Goal: Information Seeking & Learning: Learn about a topic

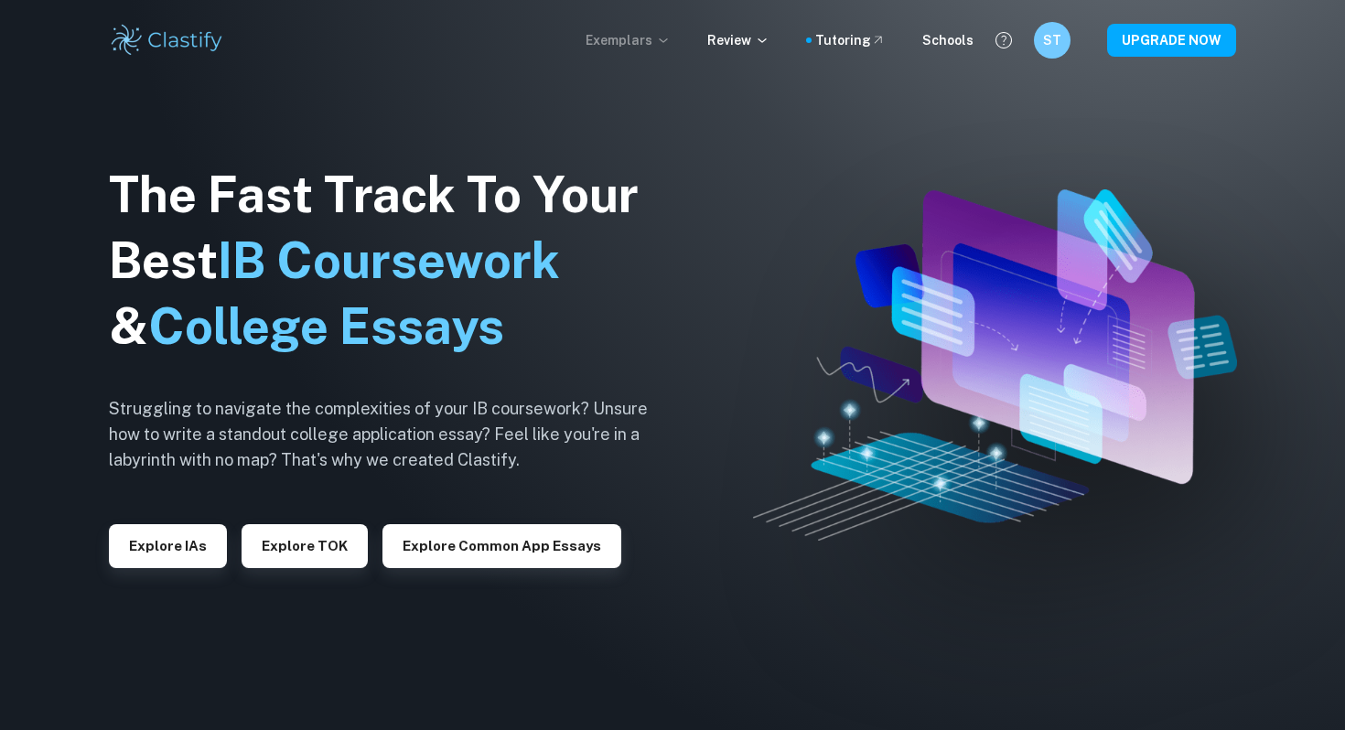
click at [671, 39] on icon at bounding box center [663, 40] width 15 height 15
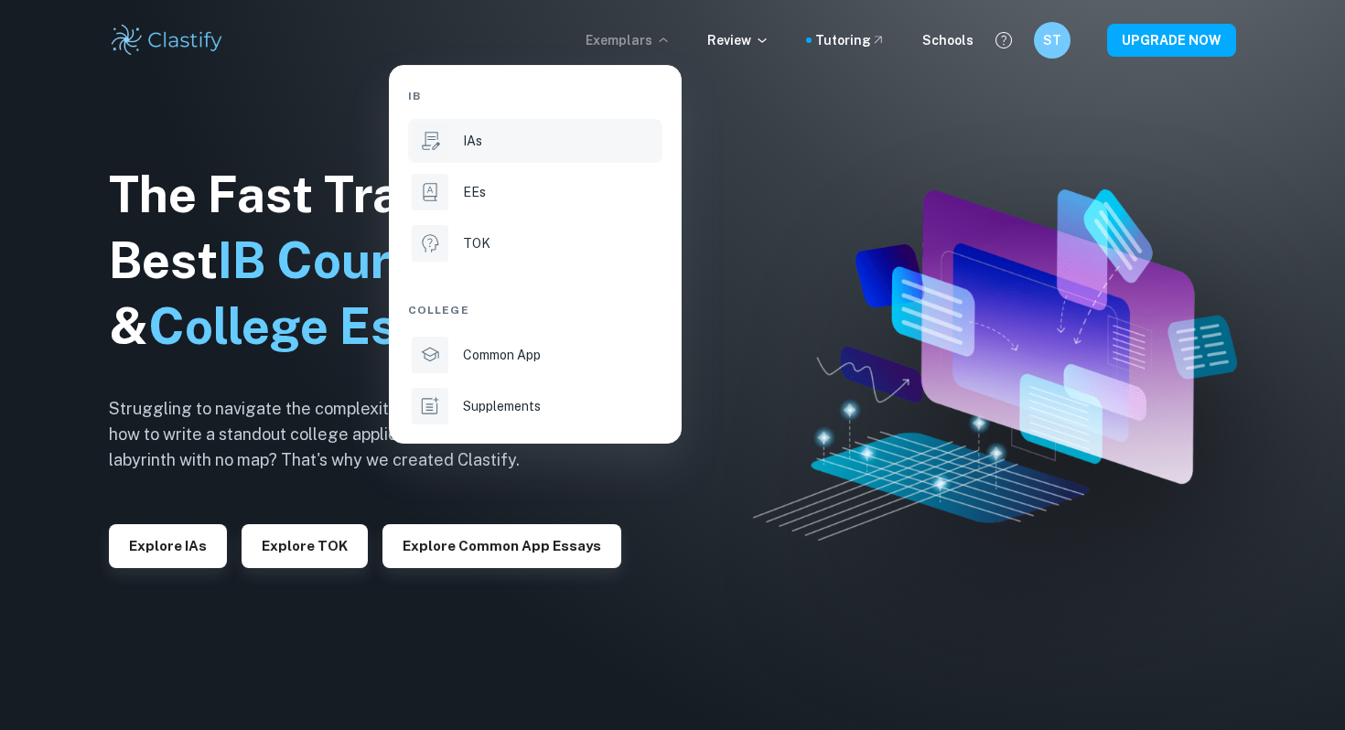
click at [480, 144] on p "IAs" at bounding box center [472, 141] width 19 height 20
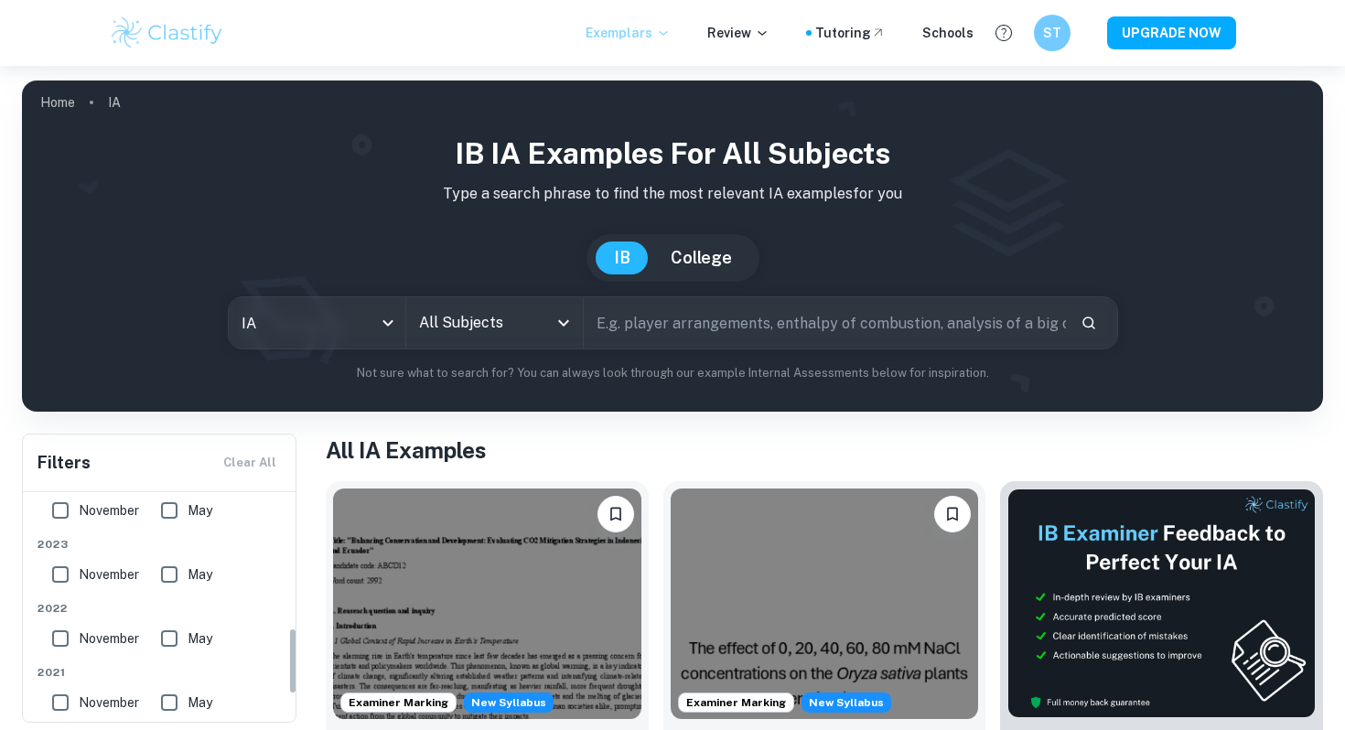
scroll to position [557, 0]
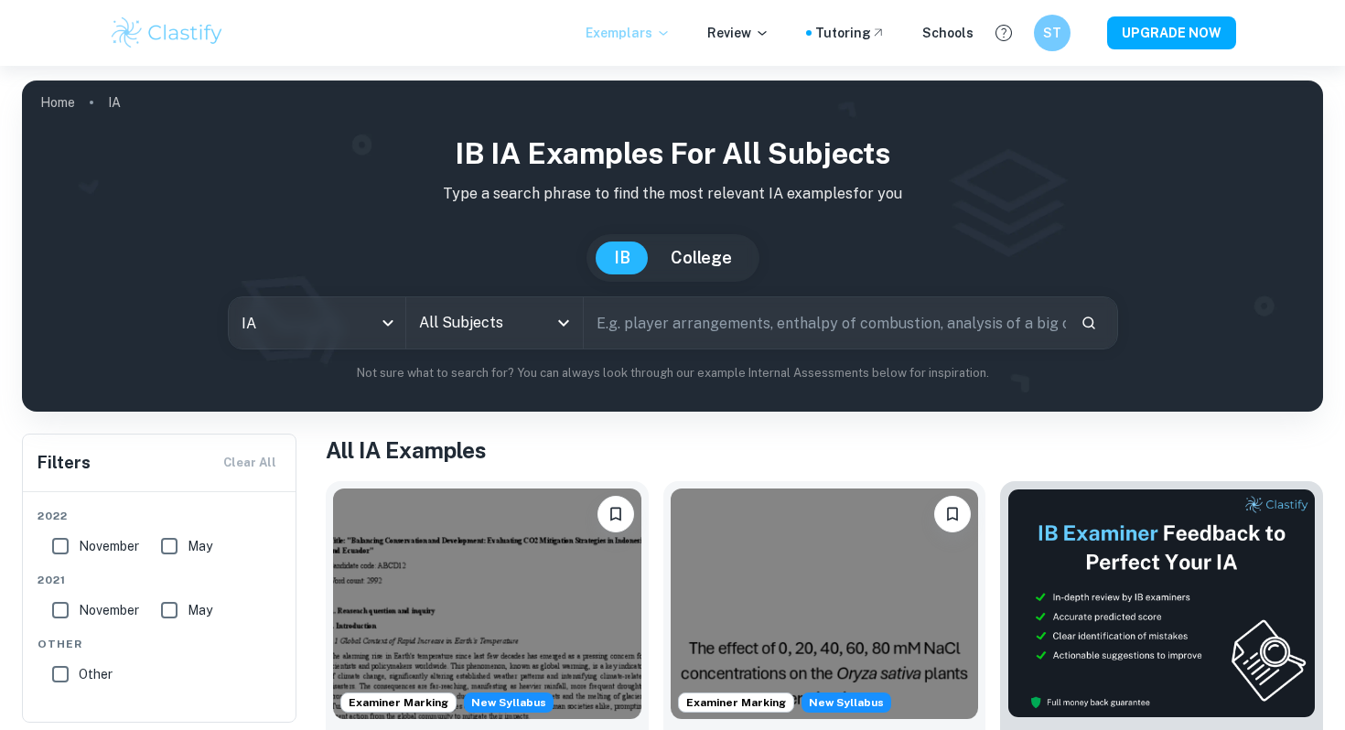
click at [496, 319] on input "All Subjects" at bounding box center [481, 323] width 133 height 35
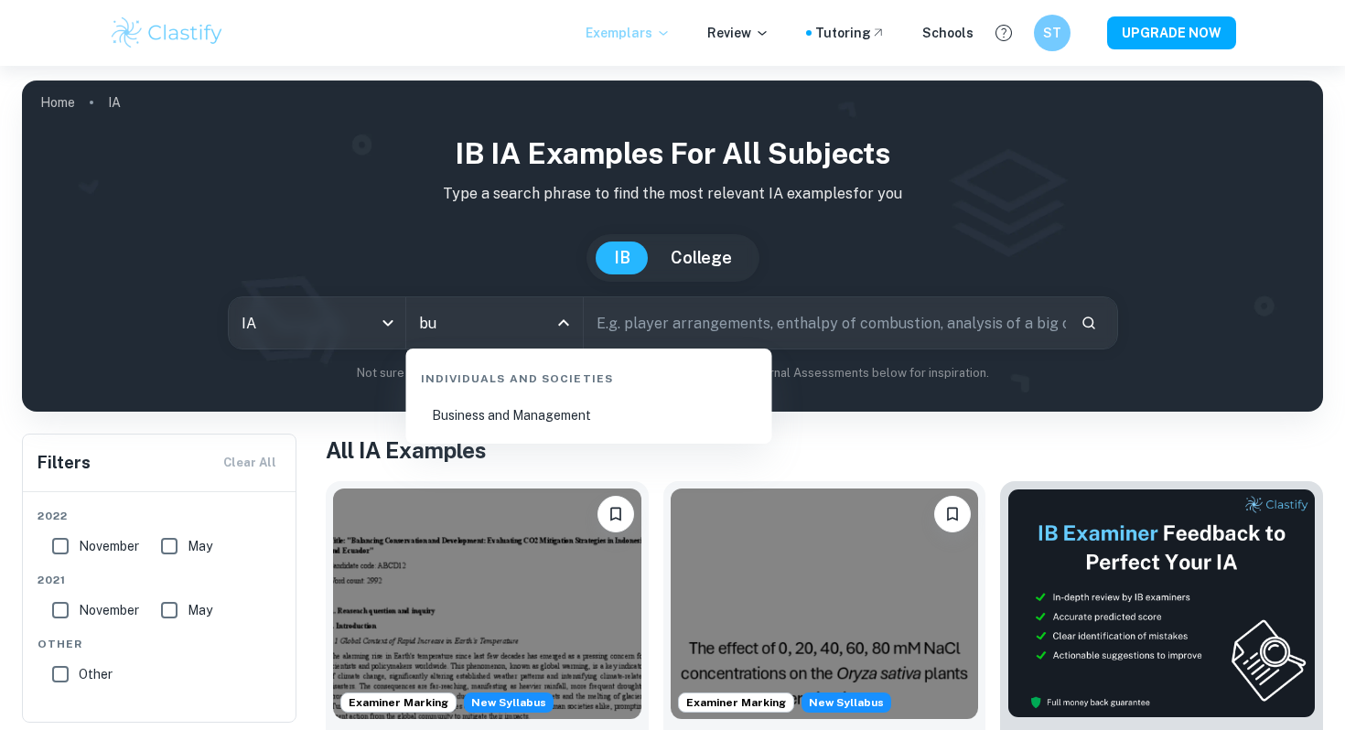
click at [491, 410] on li "Business and Management" at bounding box center [589, 415] width 351 height 42
type input "Business and Management"
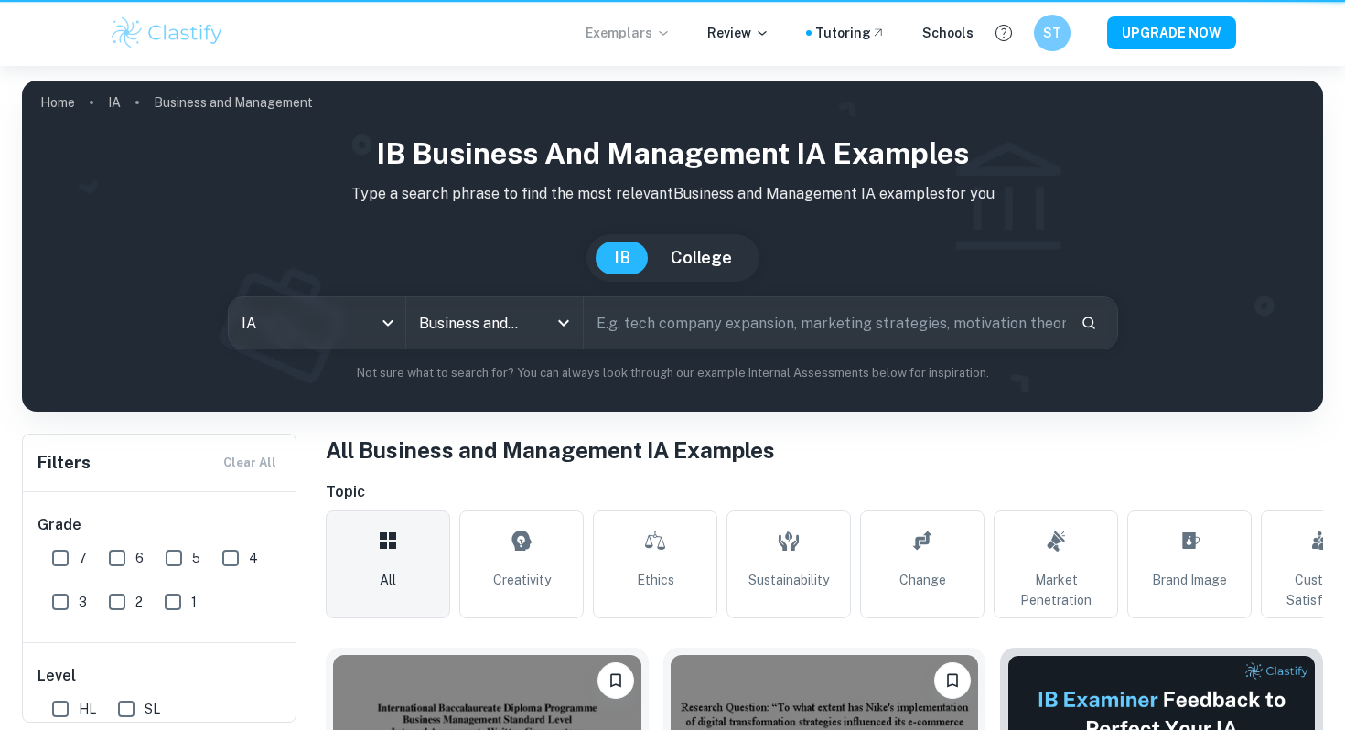
click at [643, 319] on input "text" at bounding box center [825, 322] width 482 height 51
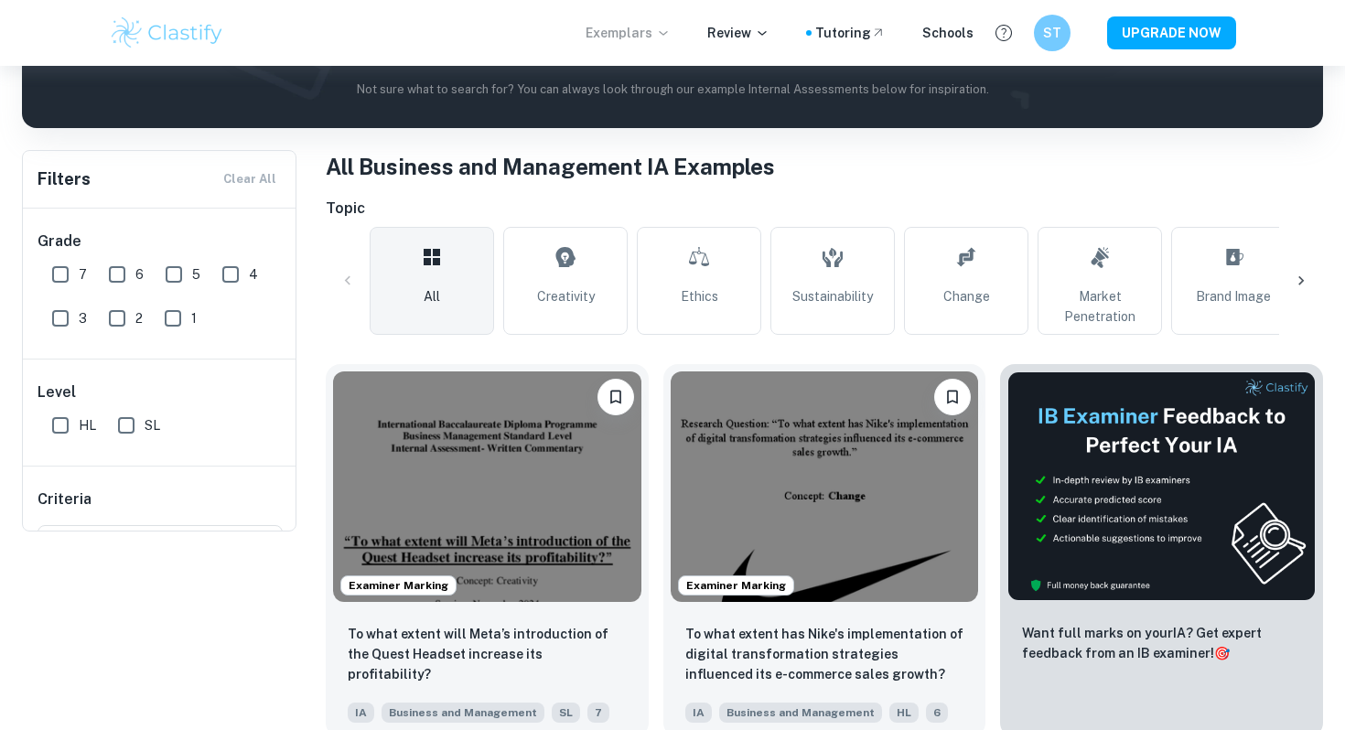
scroll to position [92, 0]
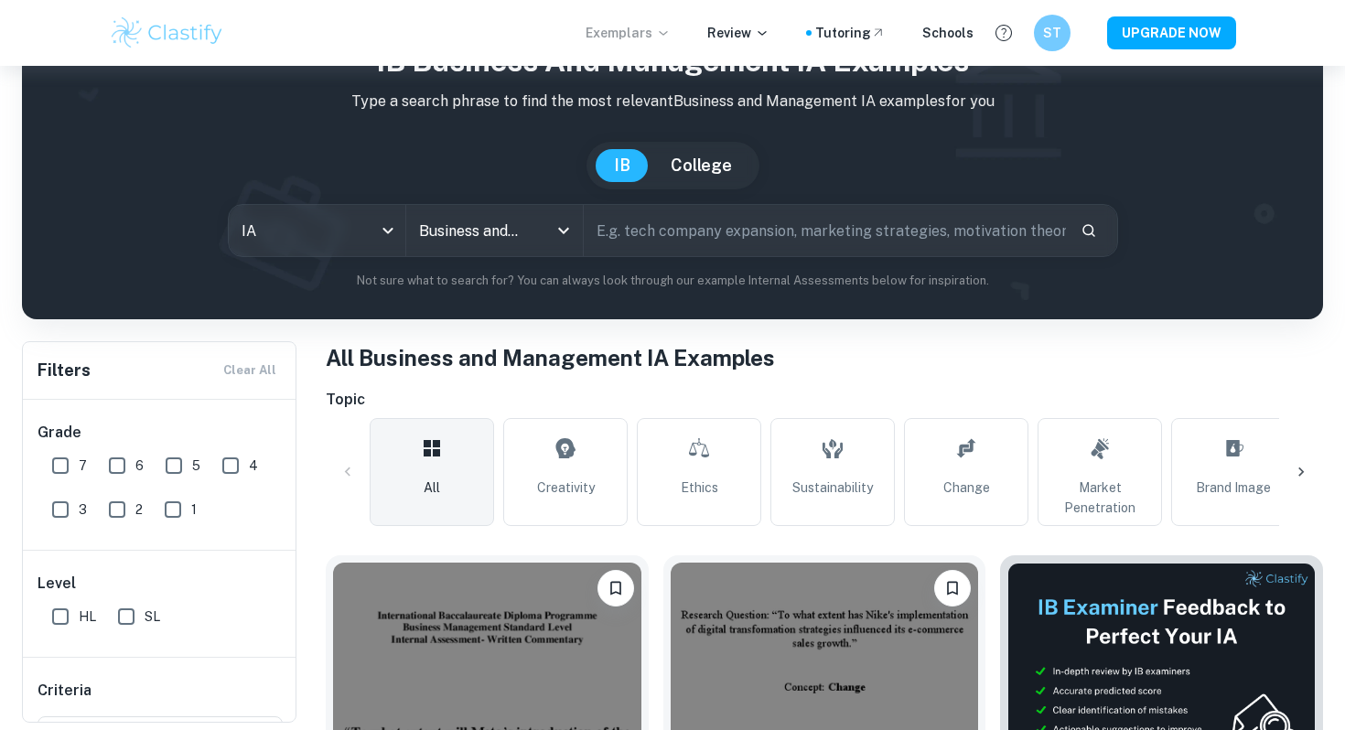
click at [670, 232] on input "text" at bounding box center [825, 230] width 482 height 51
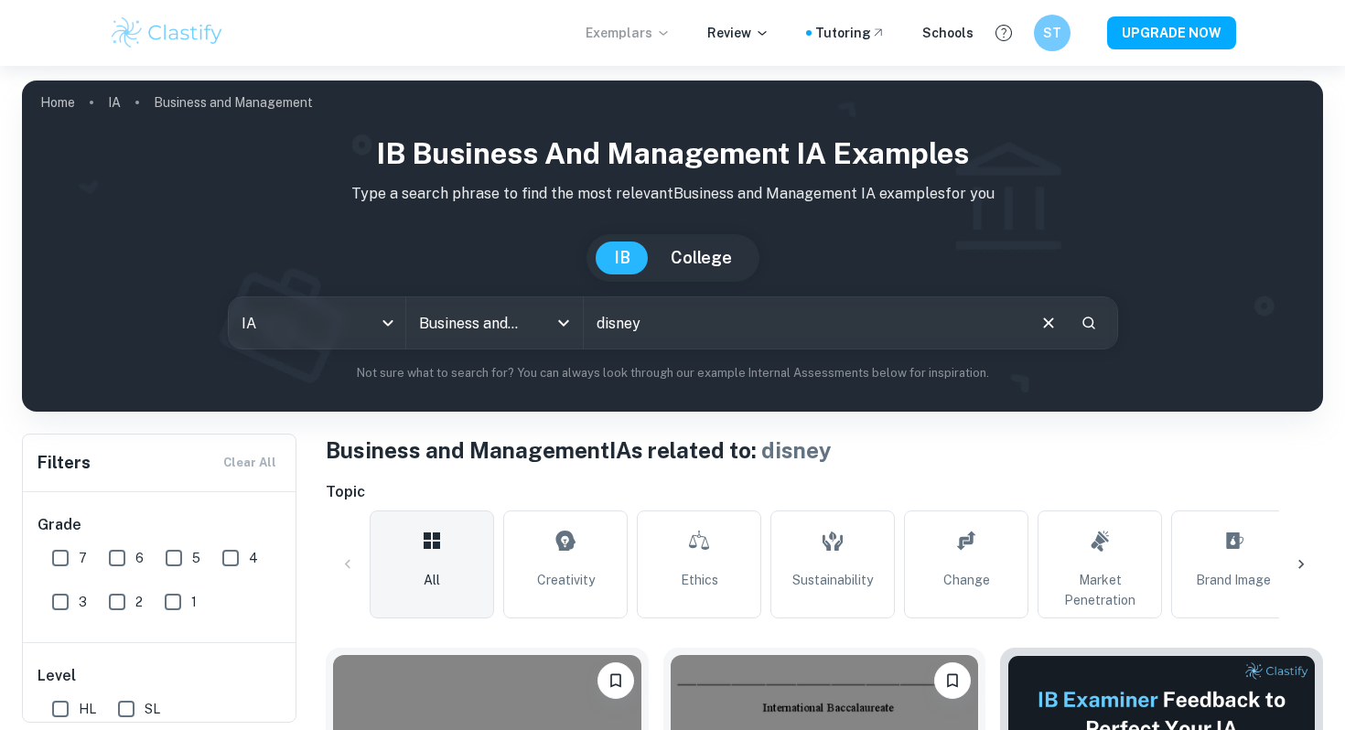
click at [657, 324] on input "disney" at bounding box center [804, 322] width 440 height 51
type input "disney acquisition of hulu"
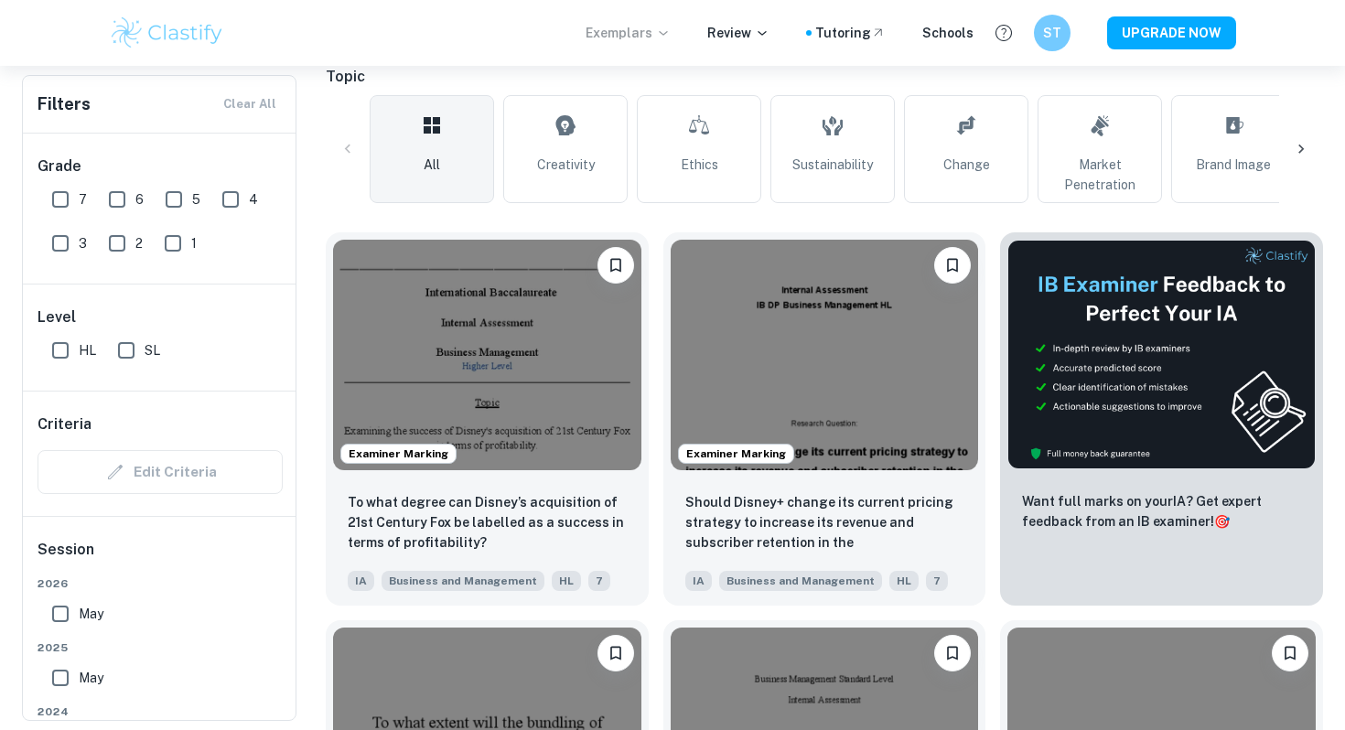
scroll to position [425, 0]
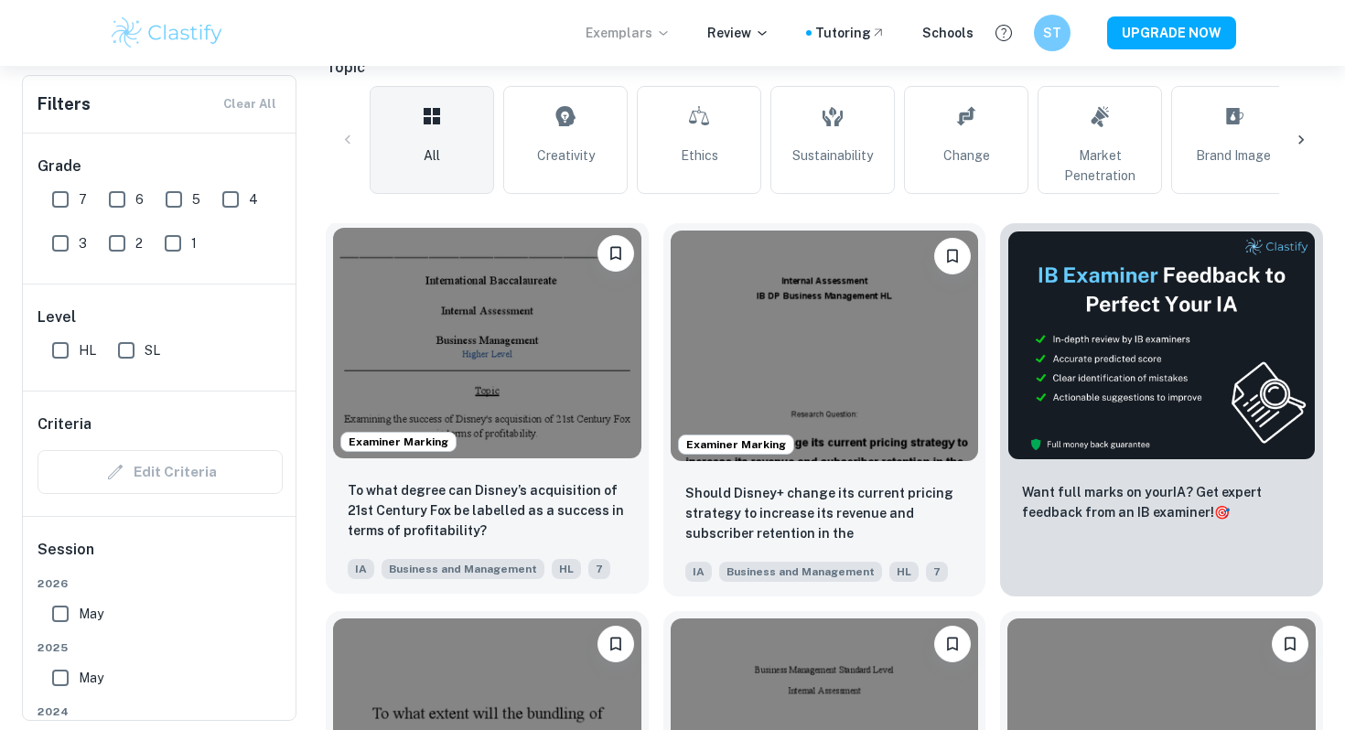
click at [531, 342] on img at bounding box center [487, 343] width 308 height 231
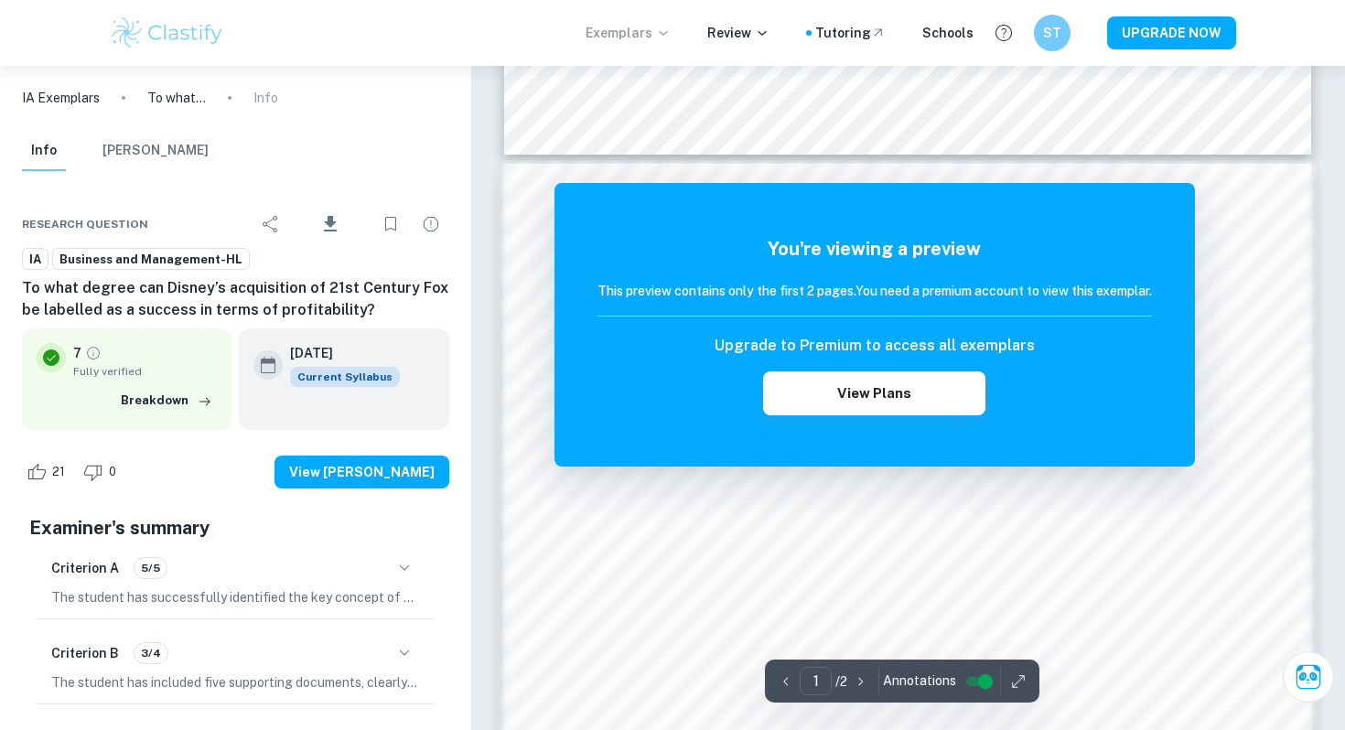
scroll to position [764, 0]
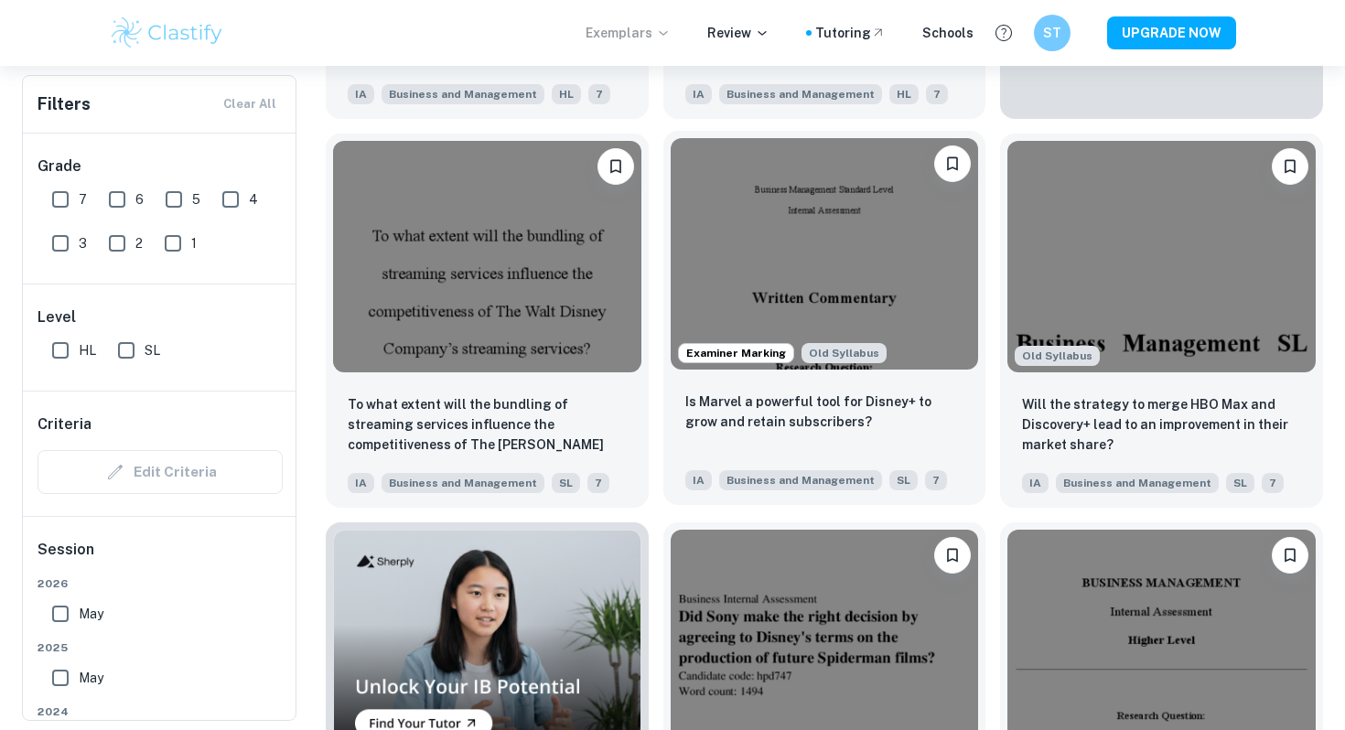
scroll to position [912, 0]
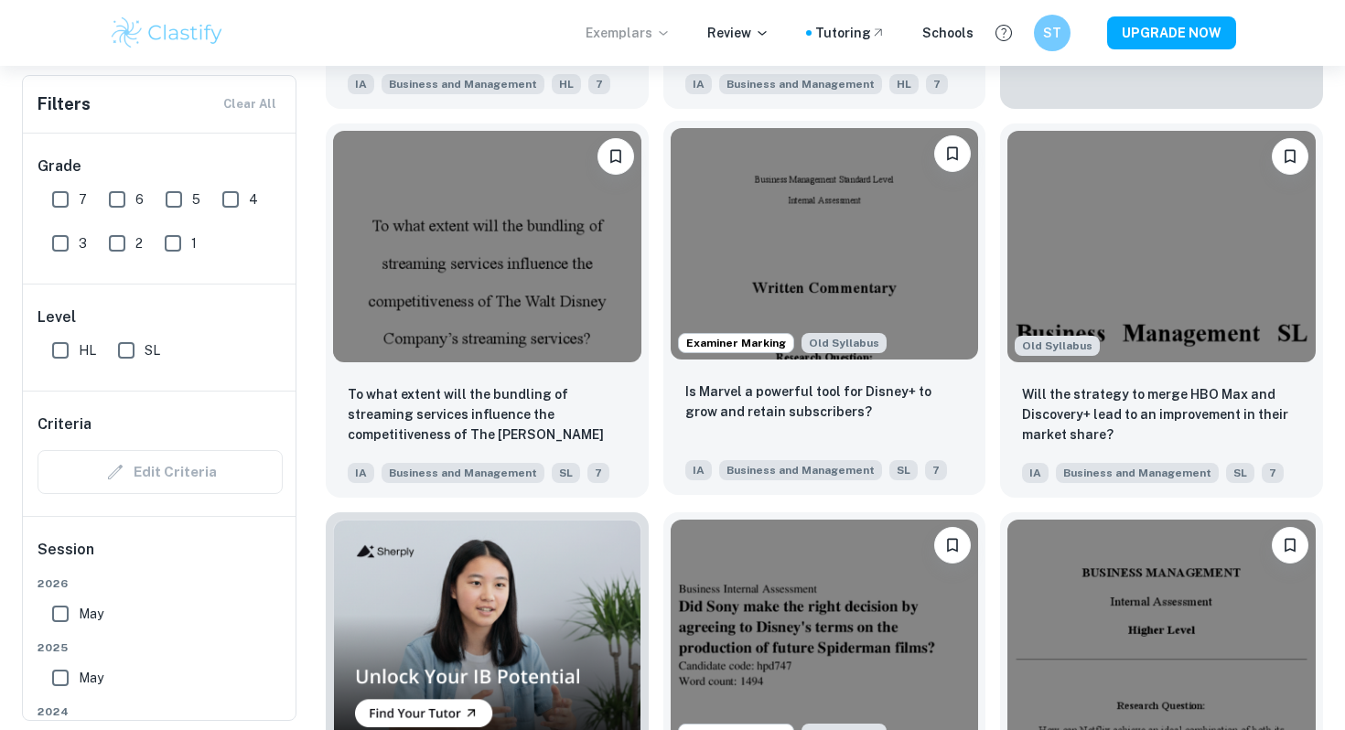
click at [807, 226] on img at bounding box center [825, 243] width 308 height 231
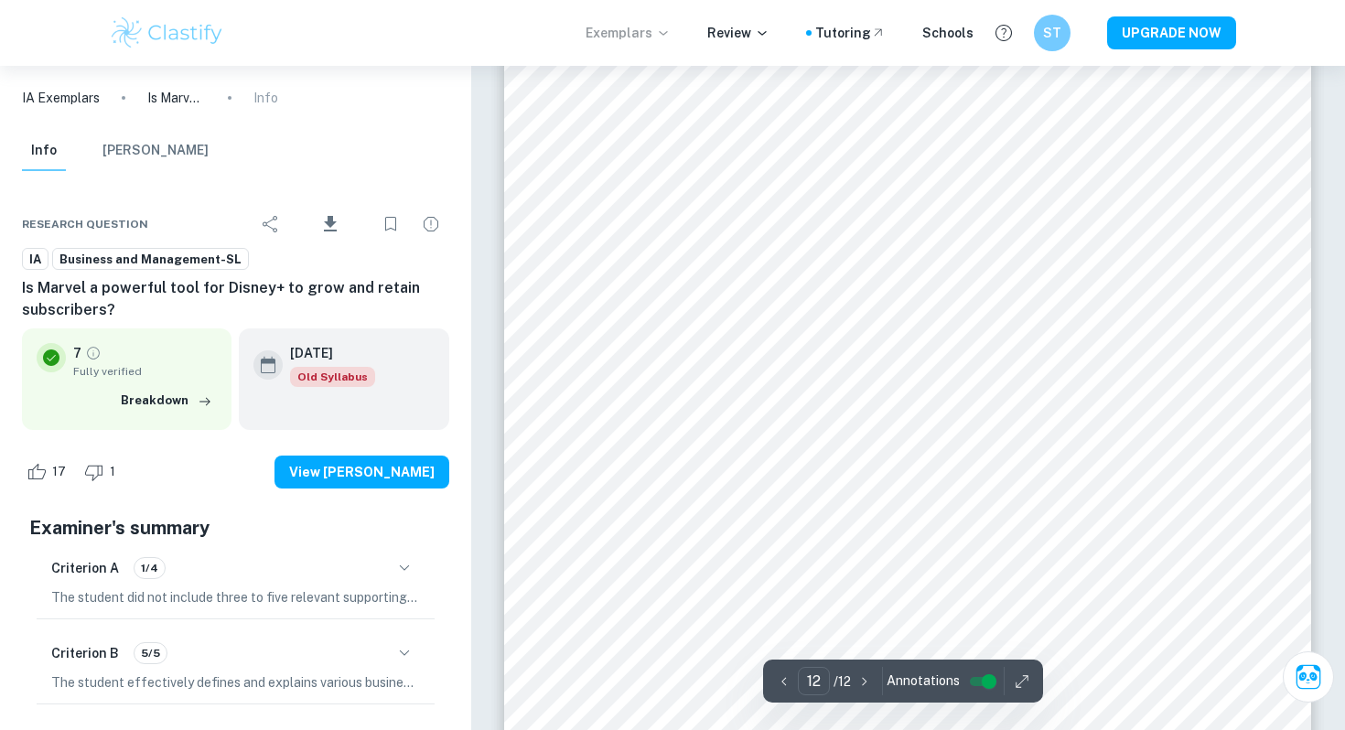
scroll to position [13205, 0]
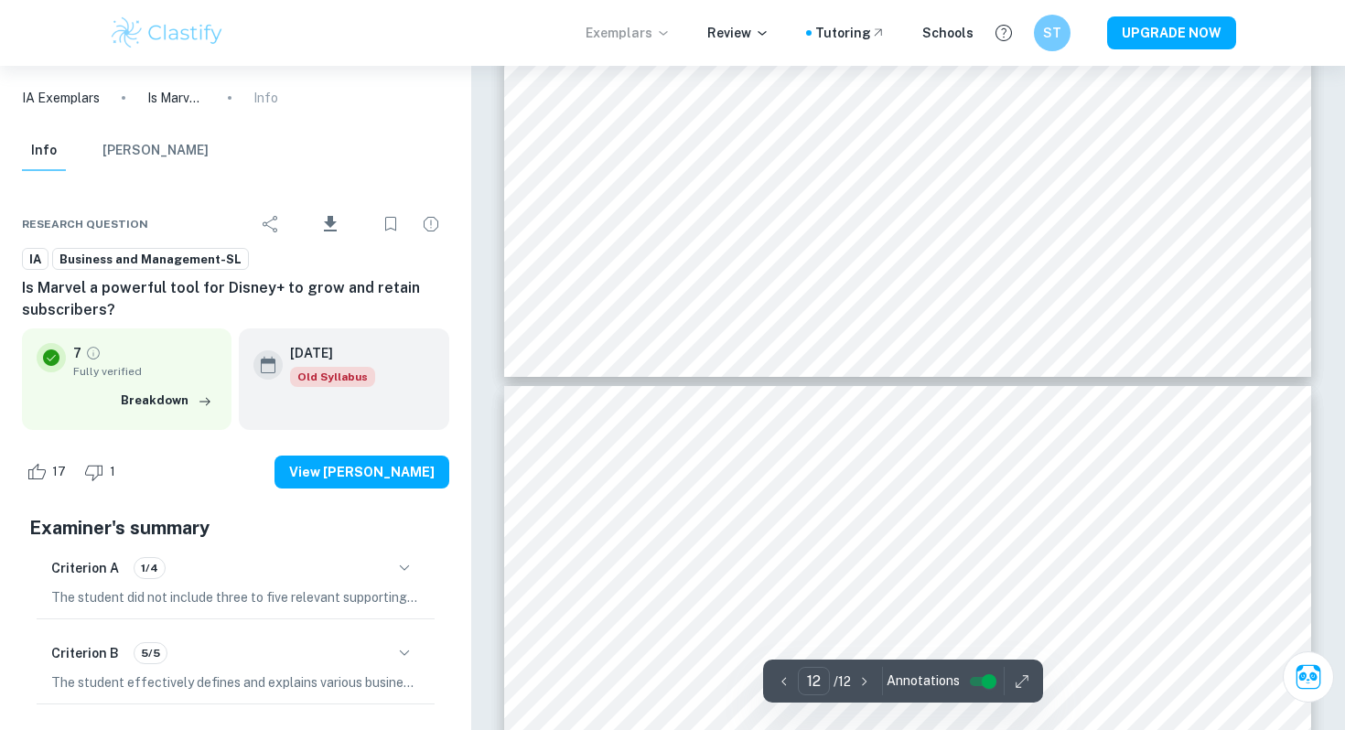
type input "11"
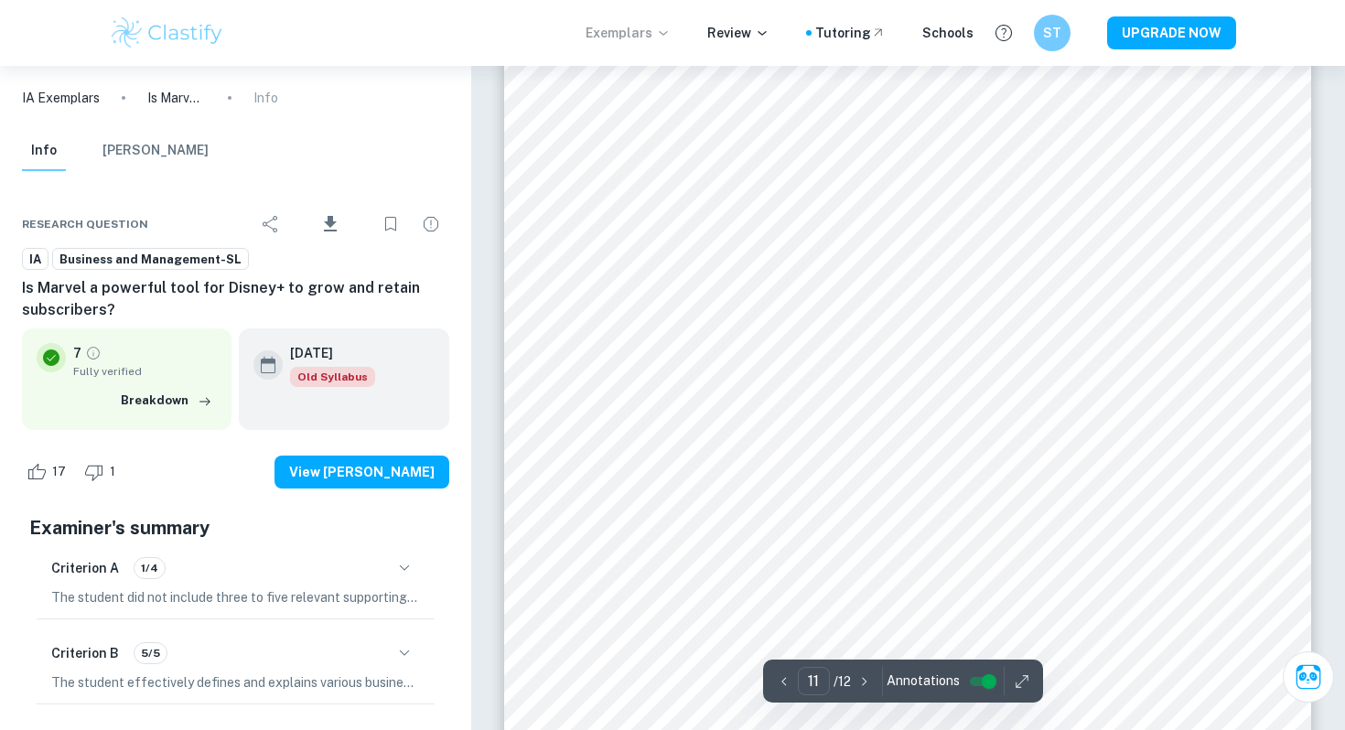
scroll to position [11821, 0]
